Goal: Information Seeking & Learning: Compare options

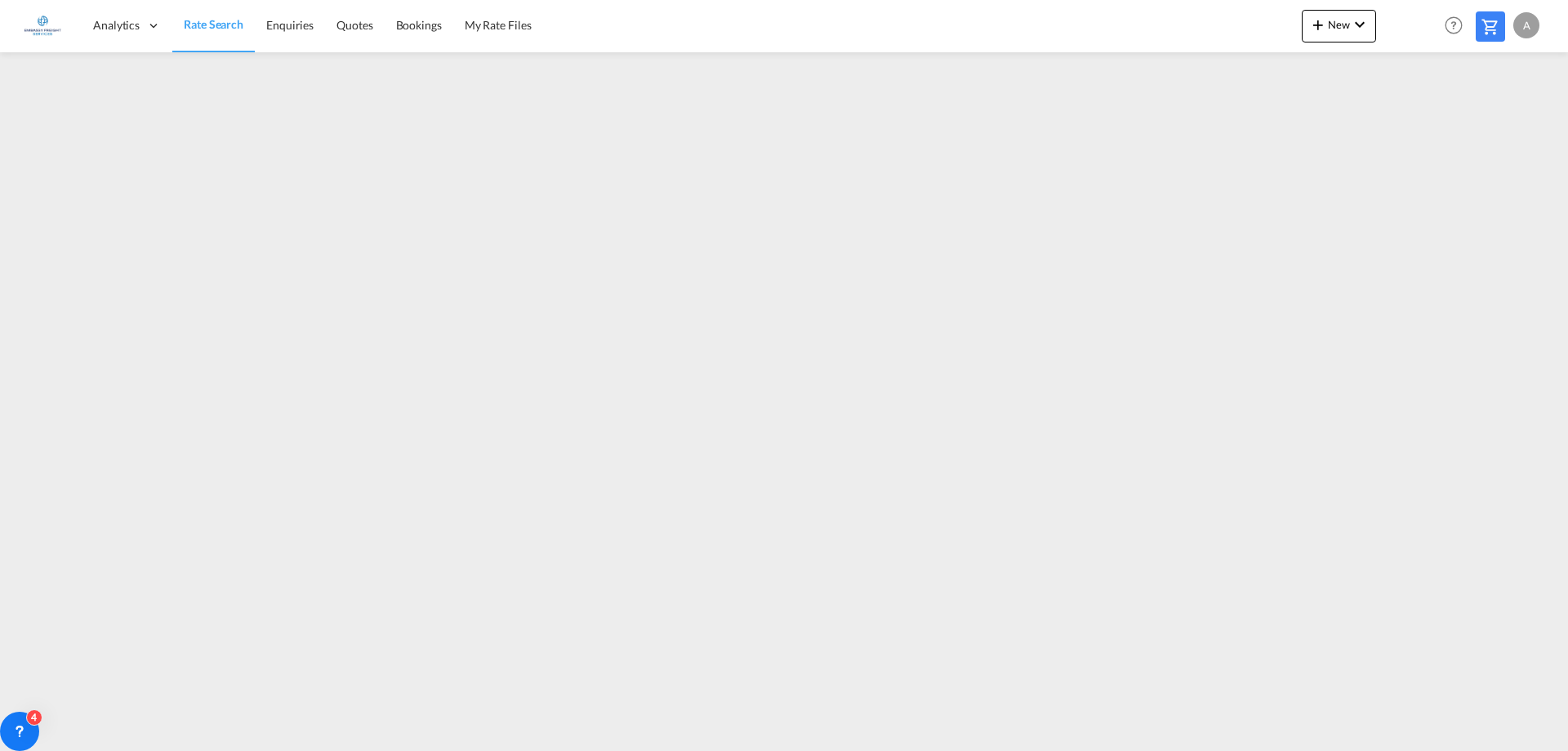
click at [219, 19] on span "Rate Search" at bounding box center [214, 23] width 59 height 14
